Goal: Information Seeking & Learning: Learn about a topic

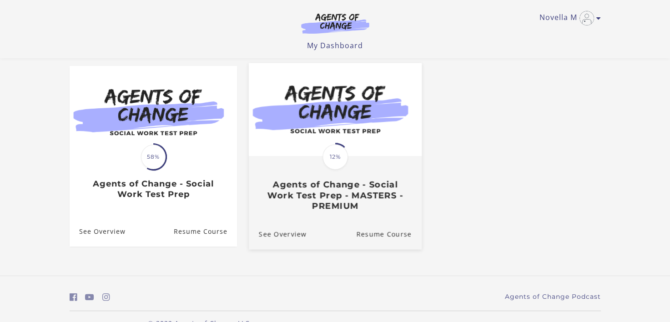
scroll to position [94, 0]
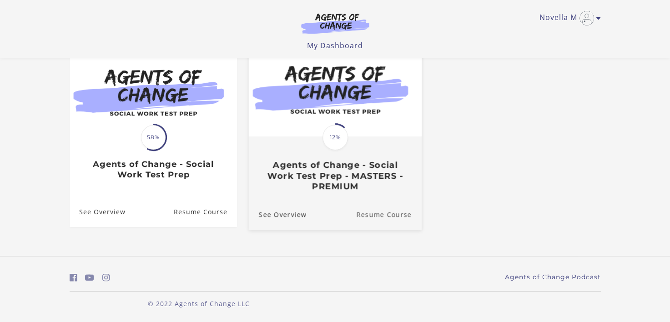
click at [393, 215] on link "Resume Course" at bounding box center [389, 214] width 66 height 30
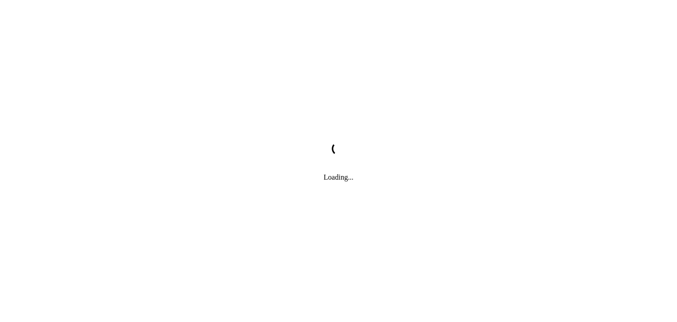
click at [198, 211] on div "Loading..." at bounding box center [338, 161] width 677 height 322
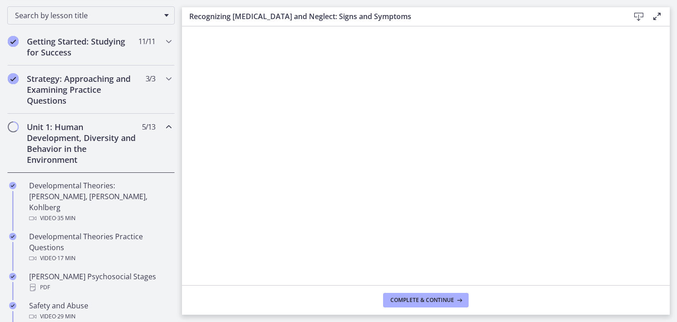
scroll to position [91, 0]
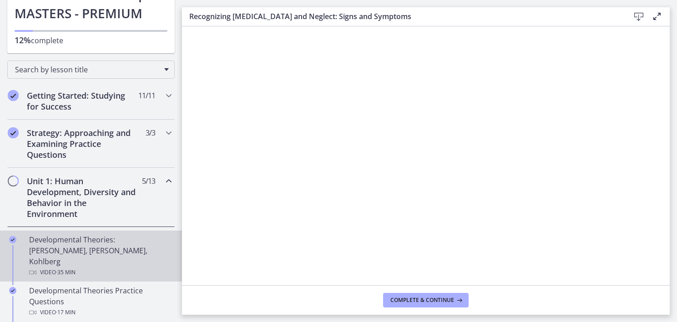
click at [111, 236] on div "Developmental Theories: Erikson, Piaget, Kohlberg Video · 35 min" at bounding box center [100, 256] width 142 height 44
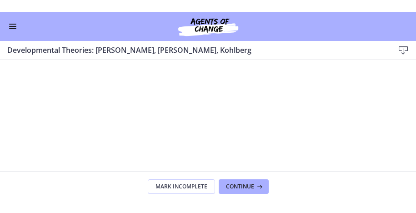
scroll to position [89, 0]
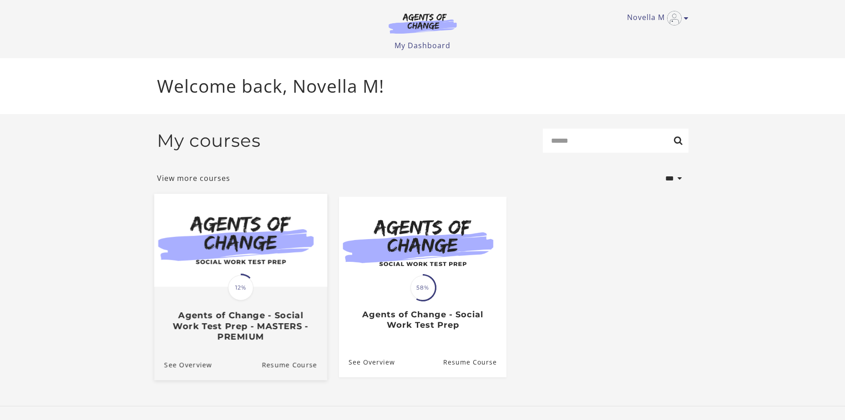
click at [250, 292] on span "12%" at bounding box center [240, 287] width 25 height 25
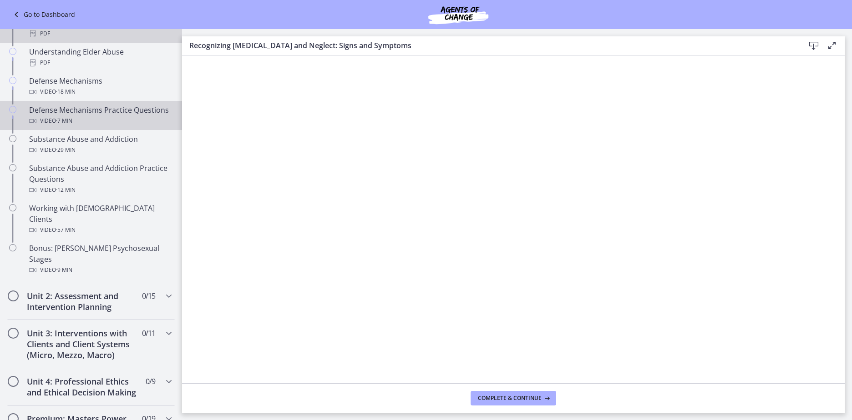
scroll to position [500, 0]
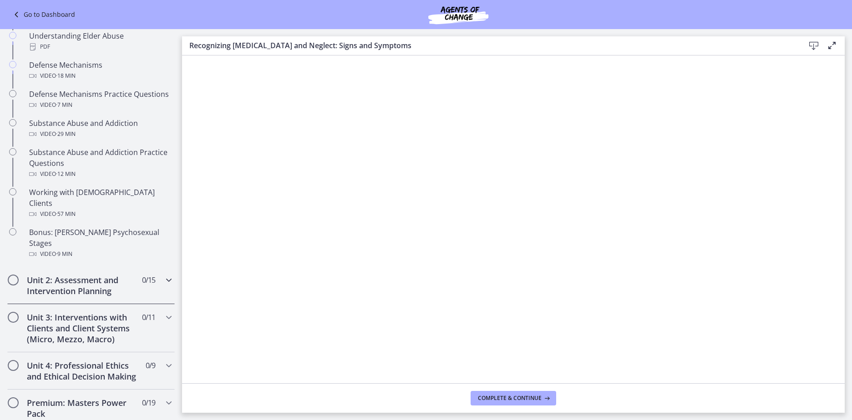
click at [78, 275] on h2 "Unit 2: Assessment and Intervention Planning" at bounding box center [82, 286] width 111 height 22
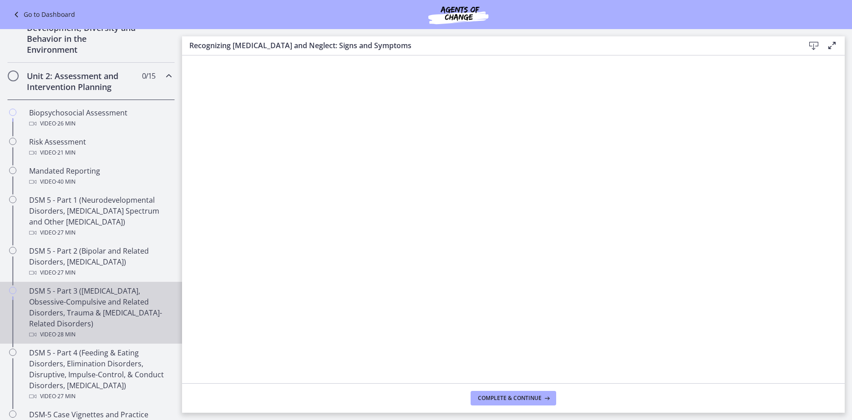
scroll to position [227, 0]
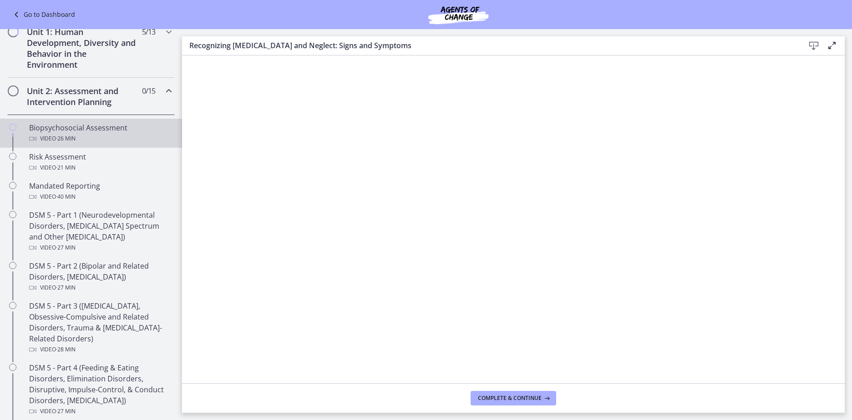
click at [66, 132] on div "Biopsychosocial Assessment Video · 26 min" at bounding box center [100, 133] width 142 height 22
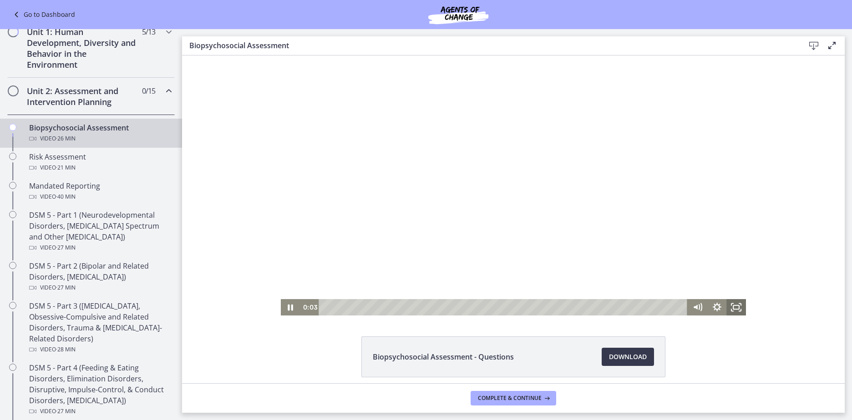
click at [734, 304] on icon "Fullscreen" at bounding box center [736, 307] width 20 height 16
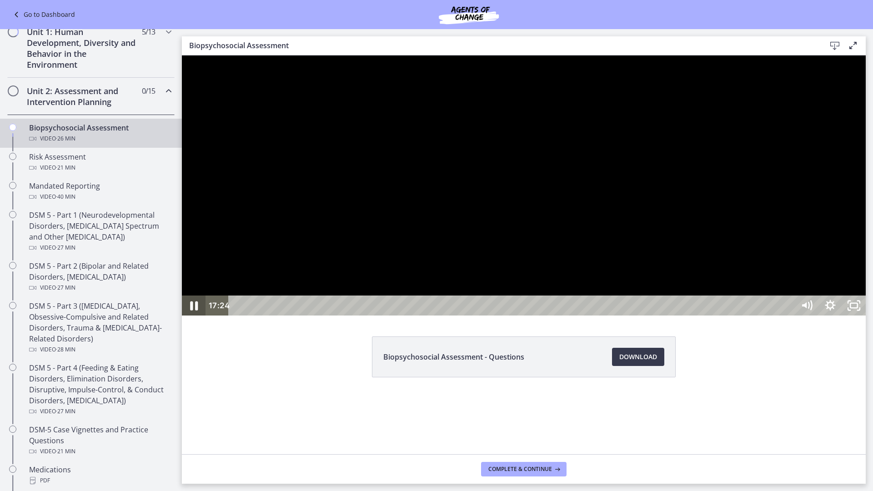
click at [193, 318] on icon "Pause" at bounding box center [194, 306] width 28 height 24
